Goal: Task Accomplishment & Management: Complete application form

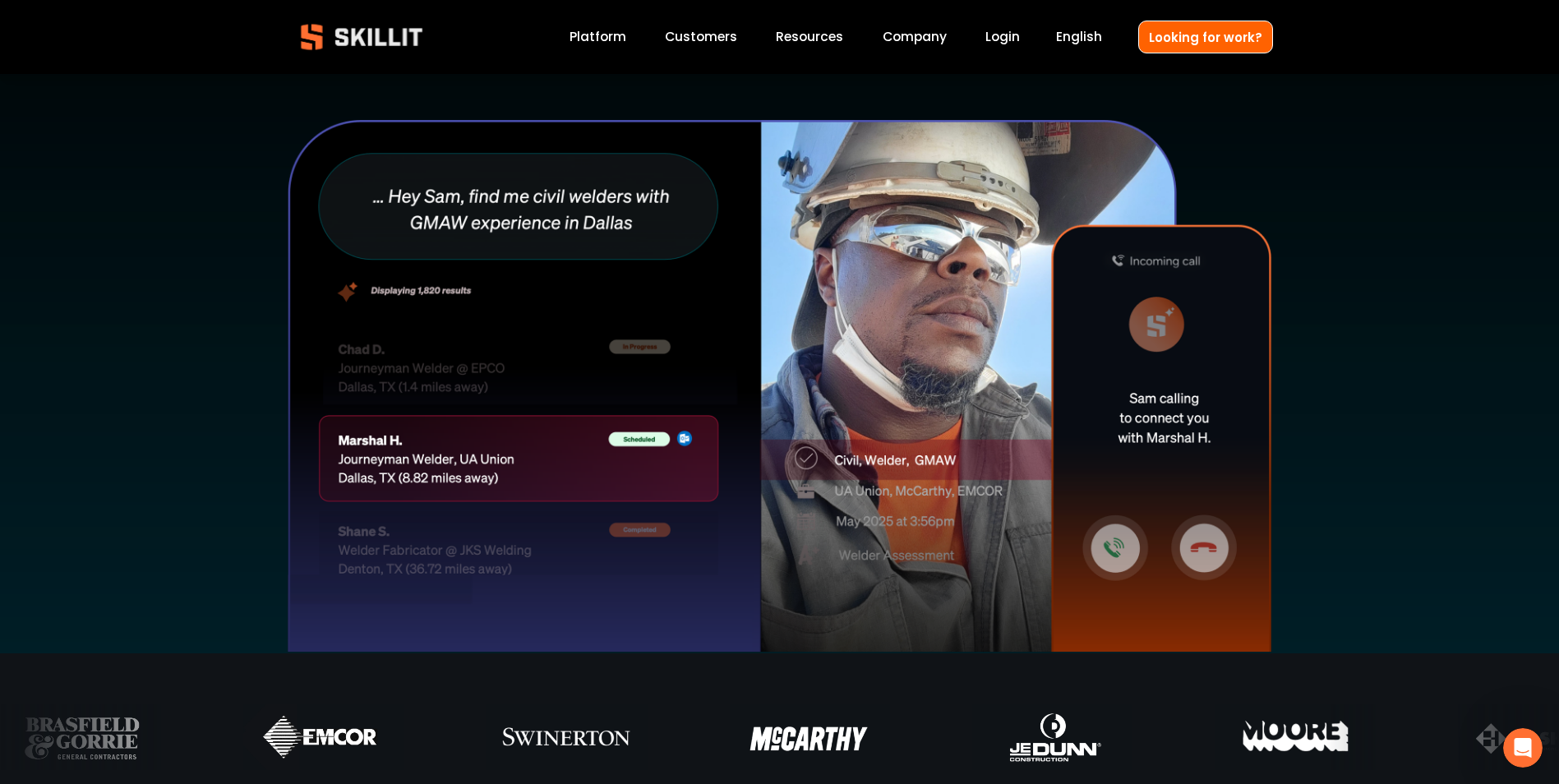
scroll to position [411, 0]
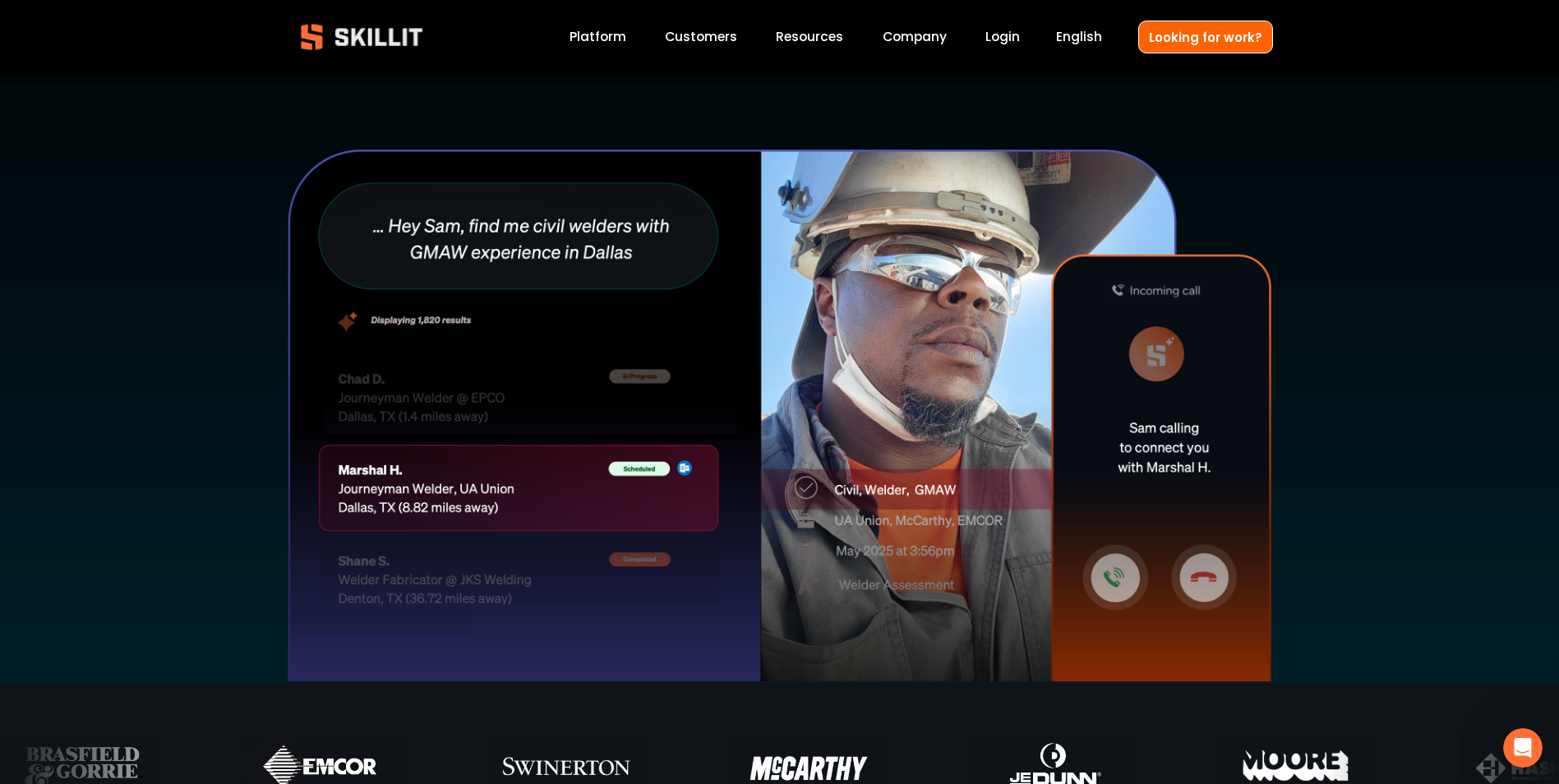
click at [1004, 38] on link "Login" at bounding box center [1003, 37] width 35 height 22
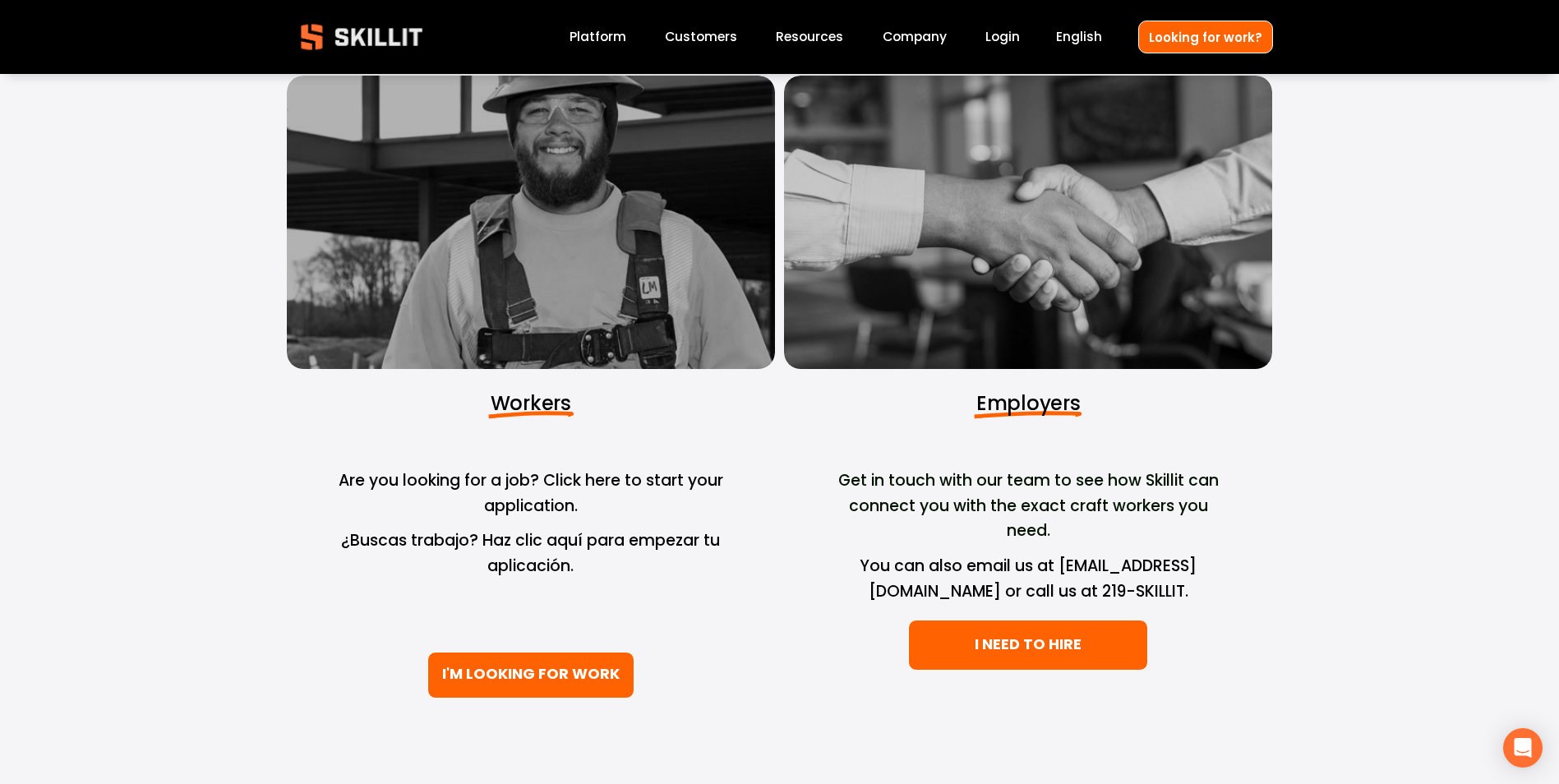
scroll to position [246, 0]
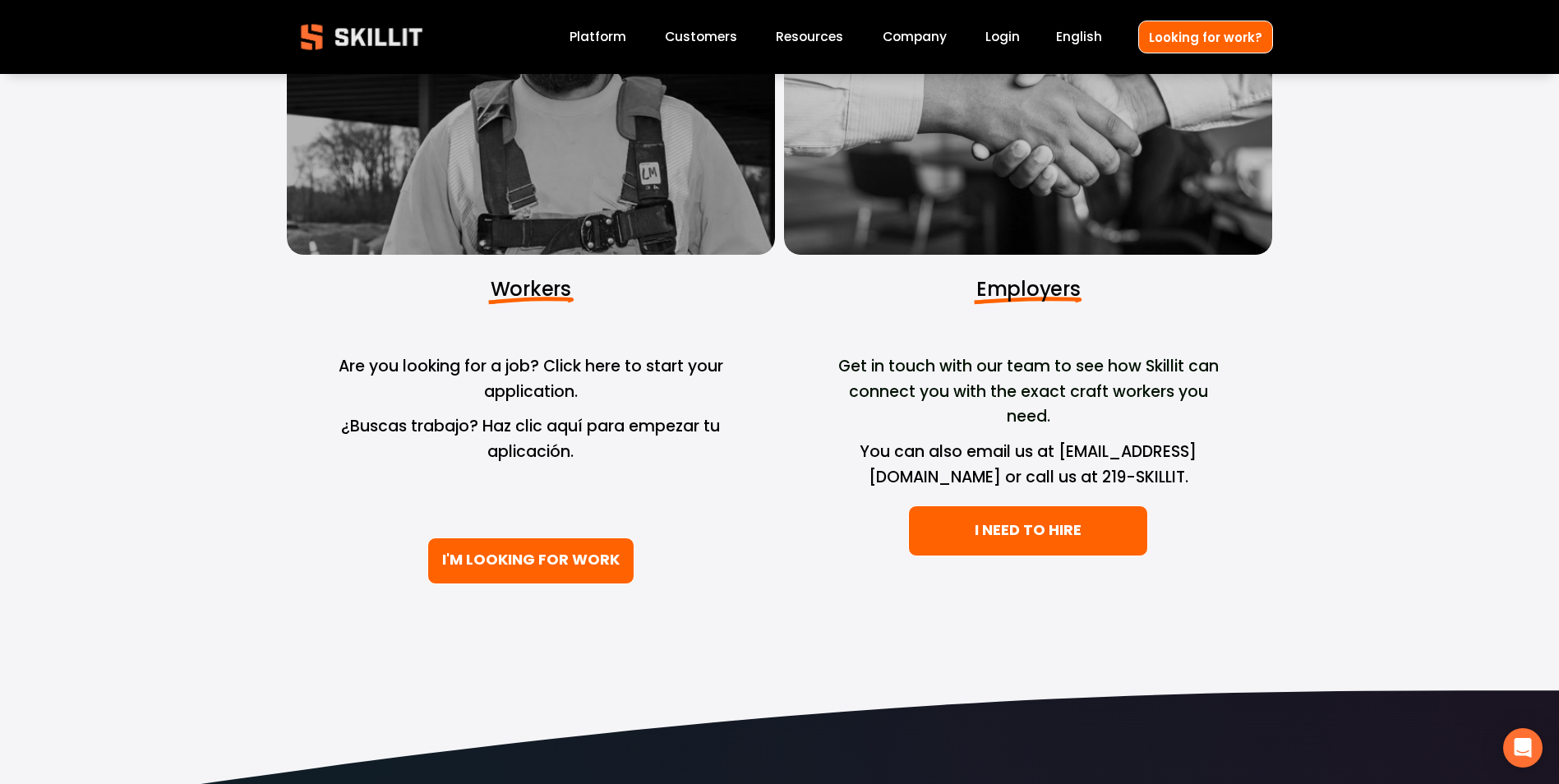
click at [529, 555] on link "I'M LOOKING FOR WORK" at bounding box center [531, 561] width 207 height 47
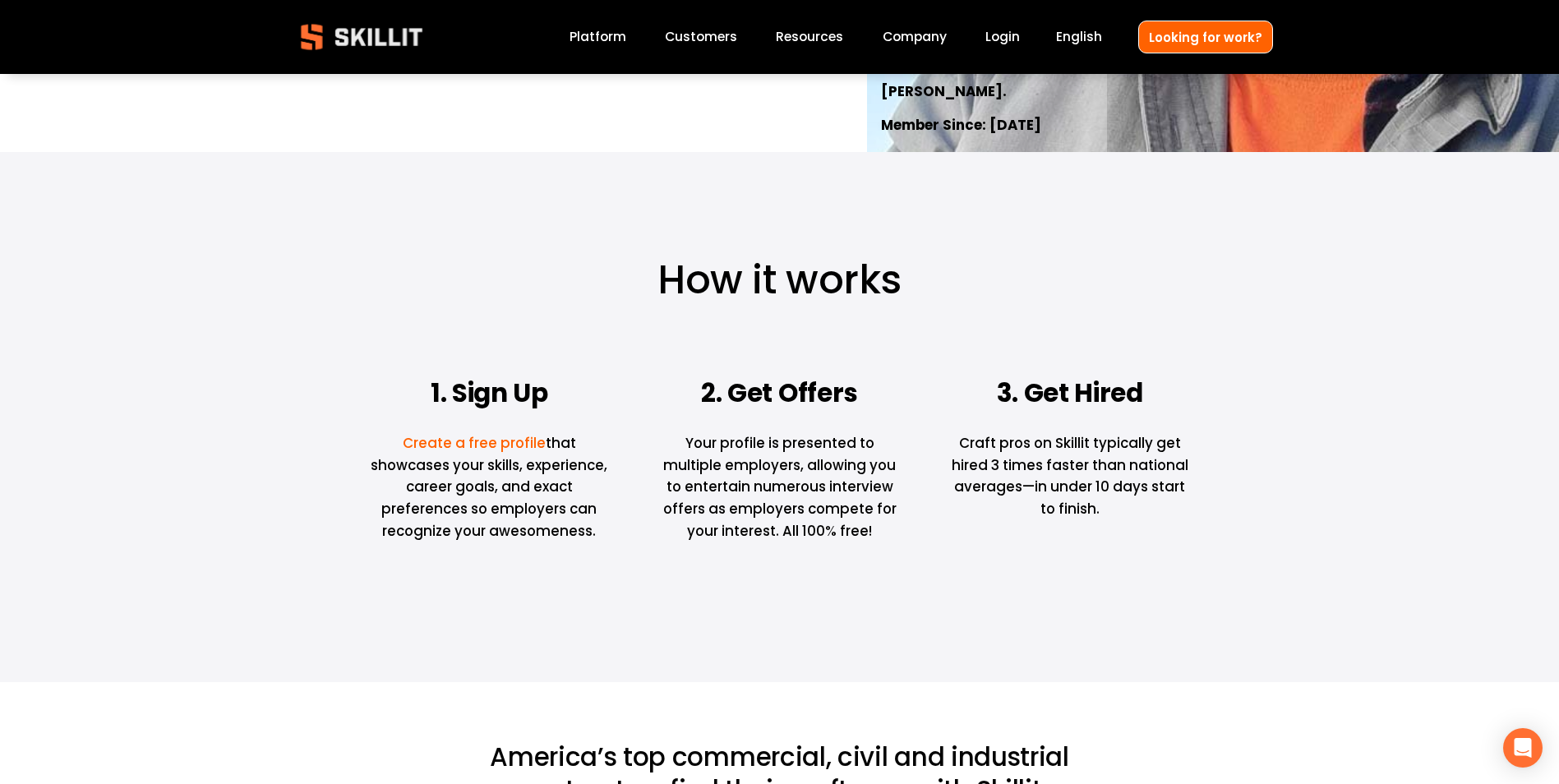
scroll to position [576, 0]
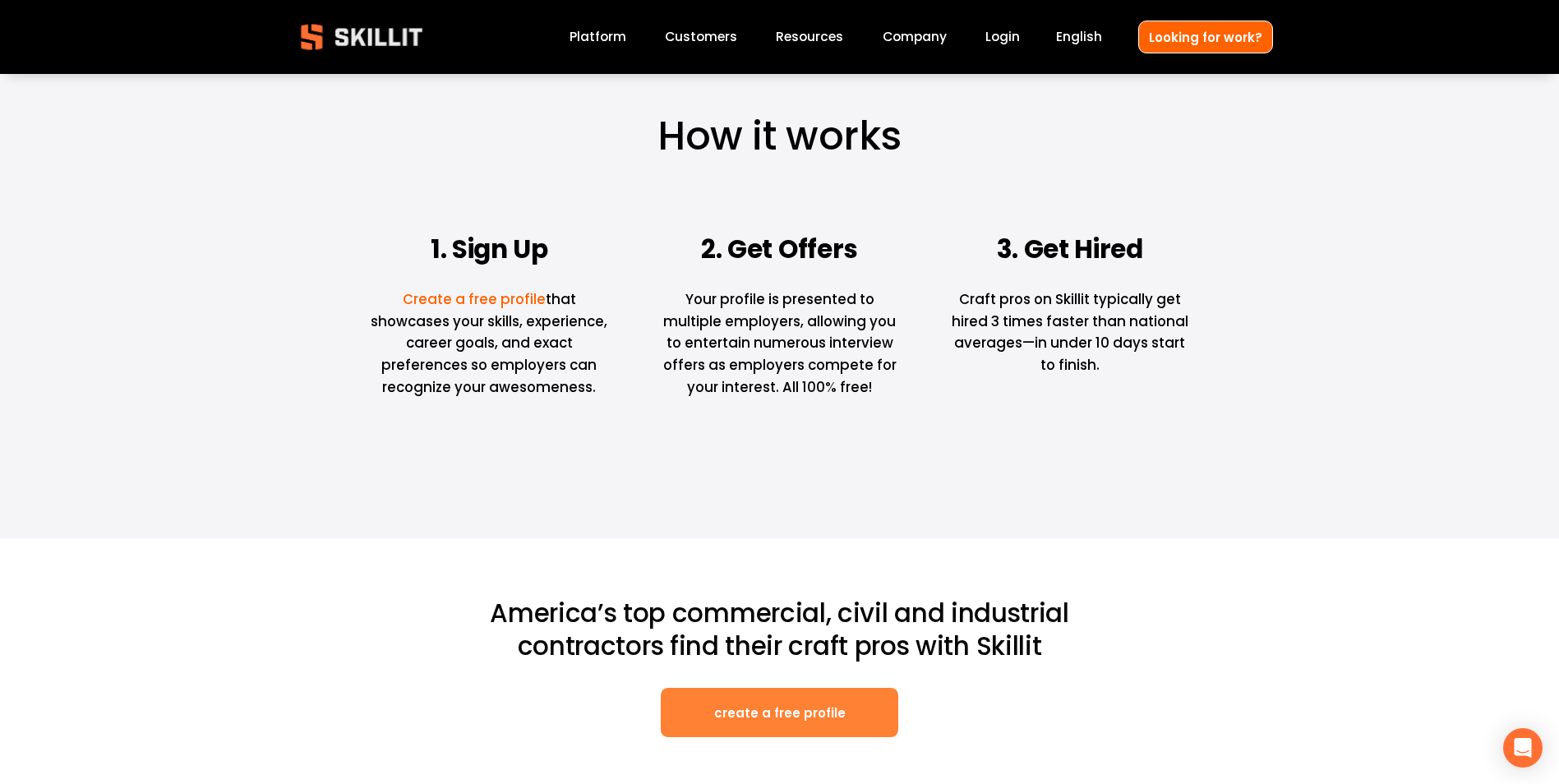
click at [764, 715] on link "create a free profile" at bounding box center [780, 713] width 240 height 52
